Goal: Information Seeking & Learning: Learn about a topic

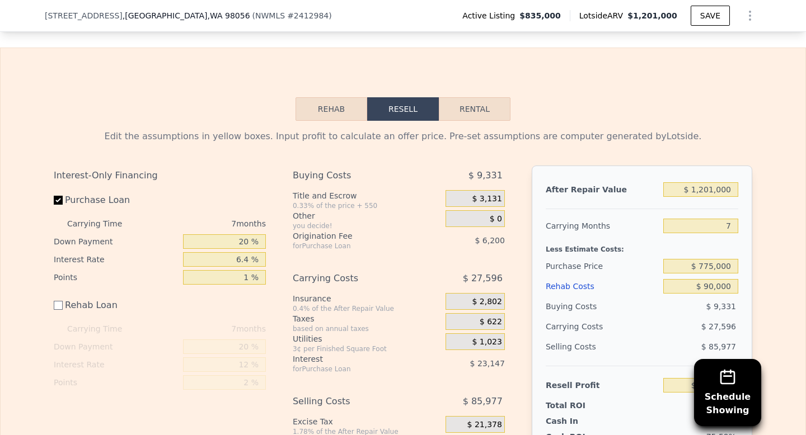
scroll to position [1747, 0]
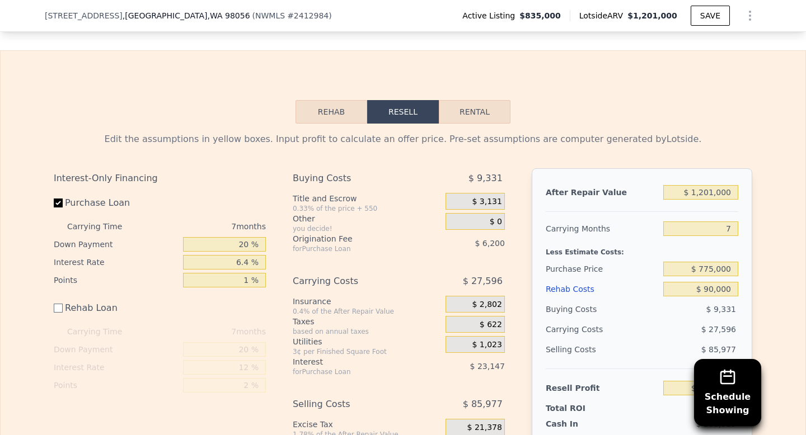
click at [466, 121] on button "Rental" at bounding box center [475, 112] width 72 height 24
select select "30"
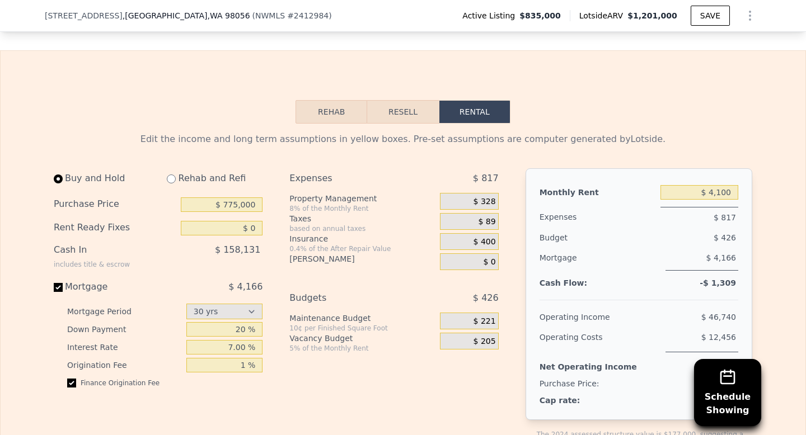
click at [414, 104] on button "Resell" at bounding box center [402, 112] width 71 height 24
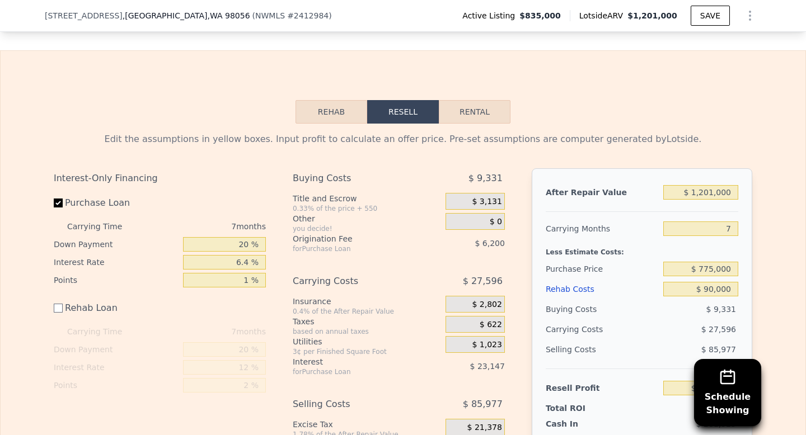
click at [346, 113] on button "Rehab" at bounding box center [331, 112] width 72 height 24
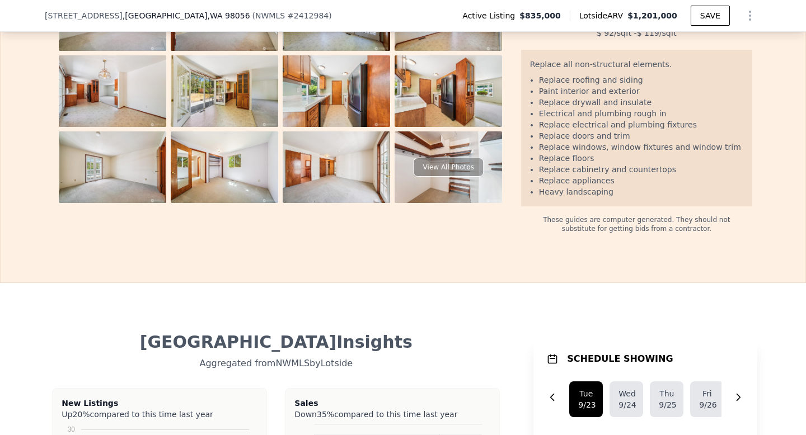
scroll to position [2028, 0]
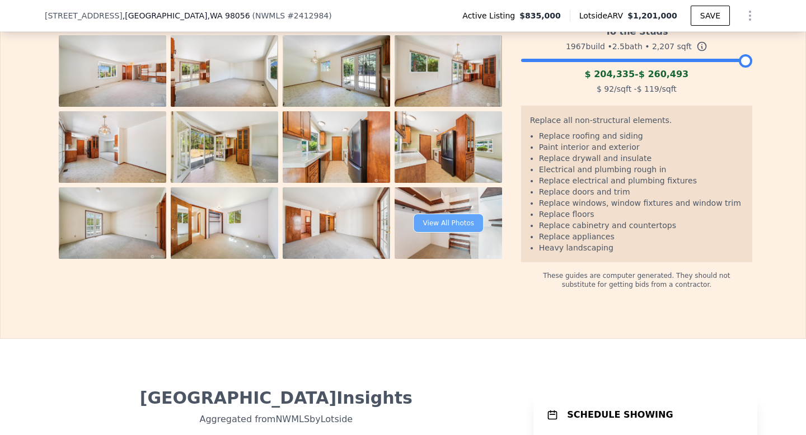
click at [444, 228] on div "View All Photos" at bounding box center [449, 223] width 70 height 19
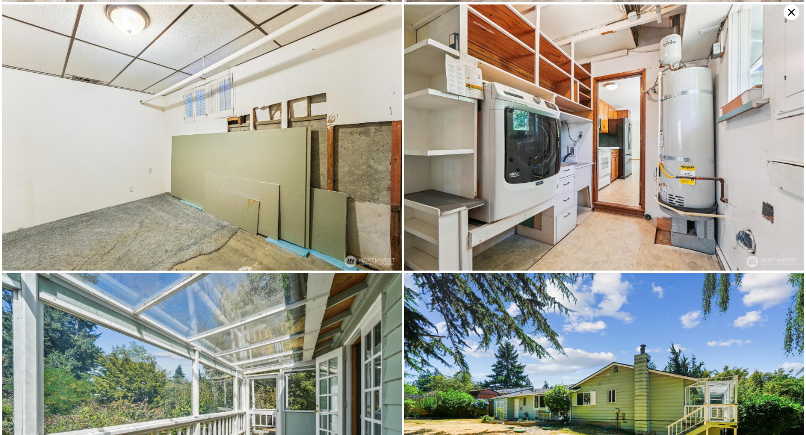
scroll to position [4023, 0]
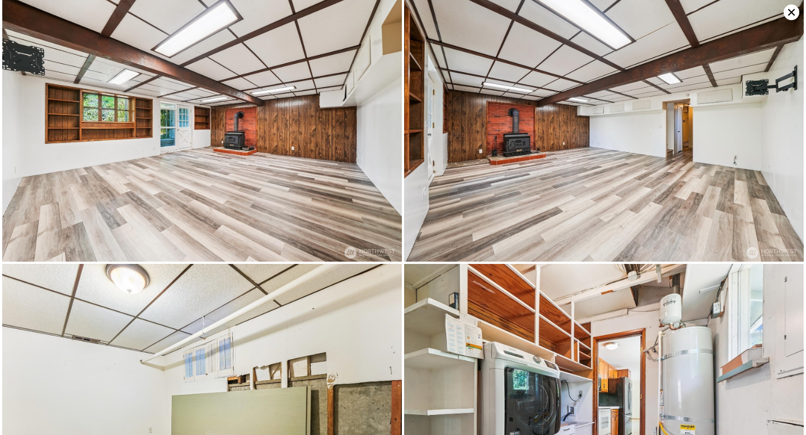
click at [283, 329] on img at bounding box center [202, 397] width 400 height 266
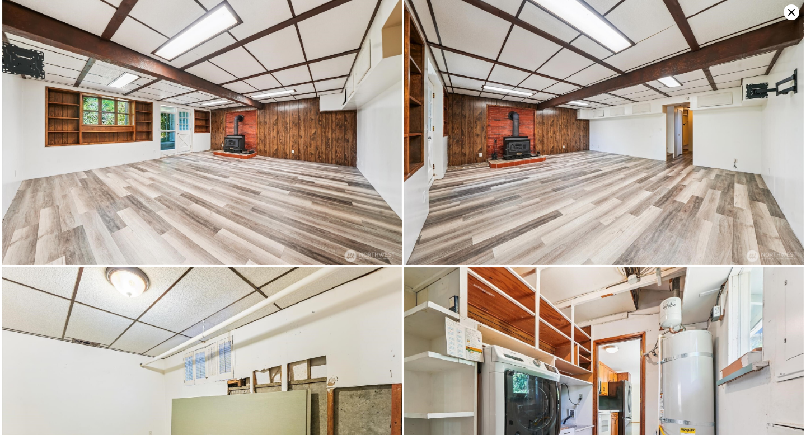
scroll to position [3759, 0]
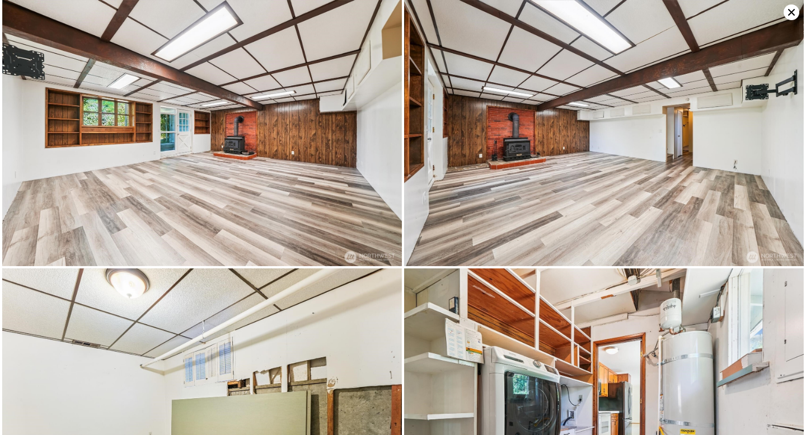
click at [283, 329] on img at bounding box center [202, 402] width 400 height 266
click at [282, 361] on img at bounding box center [202, 402] width 400 height 266
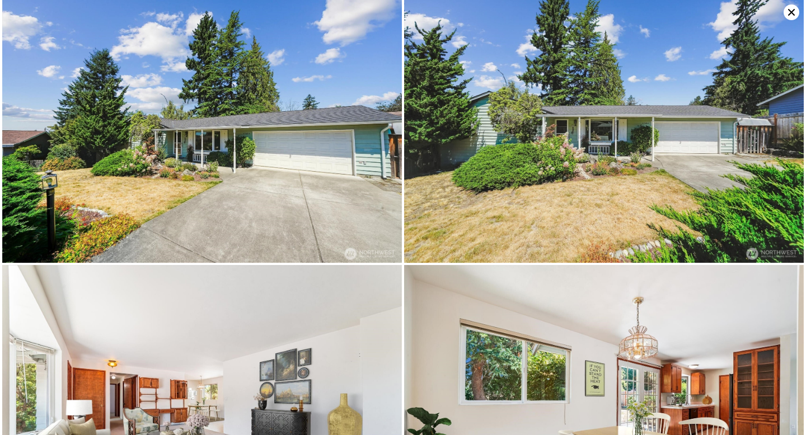
scroll to position [0, 0]
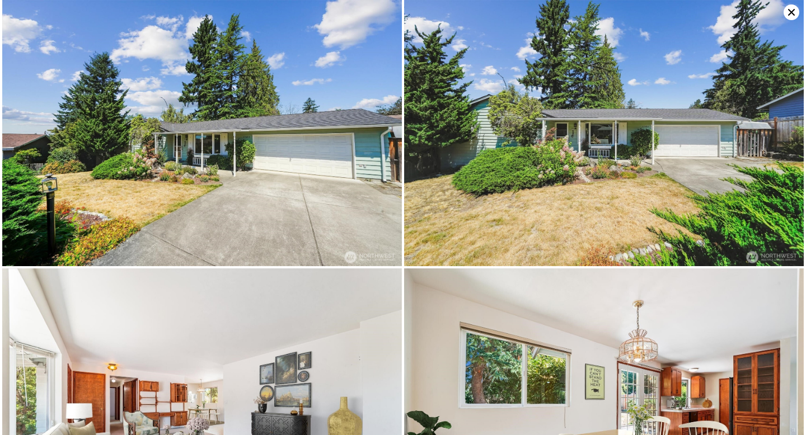
click at [373, 192] on img at bounding box center [202, 133] width 400 height 266
click at [201, 155] on img at bounding box center [202, 133] width 400 height 266
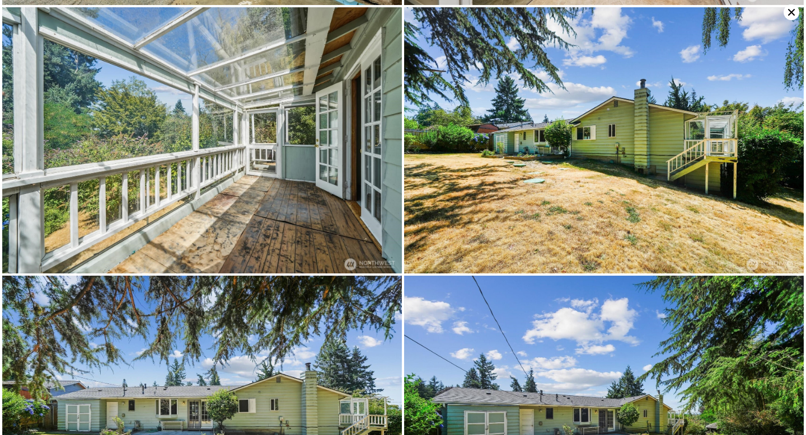
scroll to position [4296, 0]
